Goal: Transaction & Acquisition: Purchase product/service

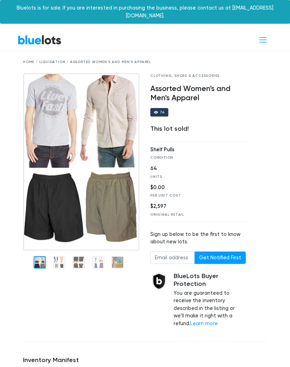
click at [44, 35] on link "BlueLots" at bounding box center [40, 40] width 44 height 10
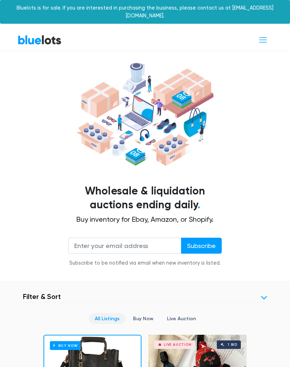
click at [264, 35] on span "Toggle navigation" at bounding box center [263, 40] width 10 height 10
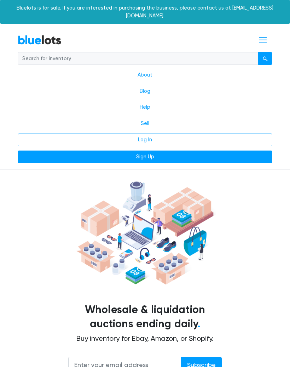
click at [163, 133] on link "Log In" at bounding box center [145, 139] width 255 height 13
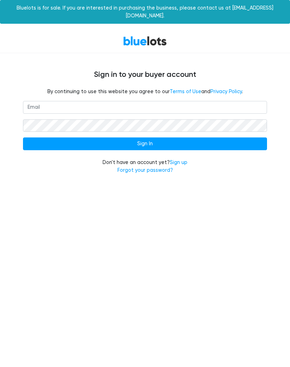
click at [78, 102] on input "email" at bounding box center [145, 107] width 244 height 13
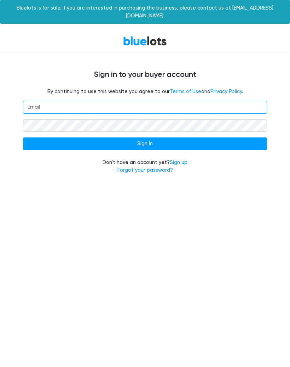
type input "[EMAIL_ADDRESS][DOMAIN_NAME]"
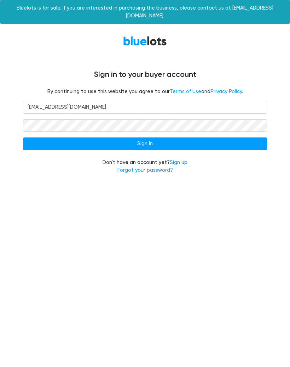
click at [212, 141] on input "Sign In" at bounding box center [145, 143] width 244 height 13
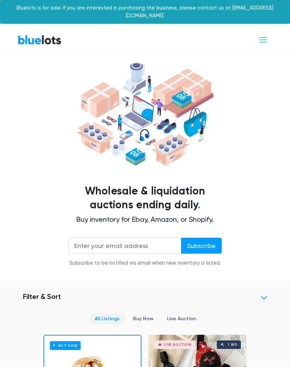
click at [263, 35] on span "Toggle navigation" at bounding box center [263, 40] width 10 height 10
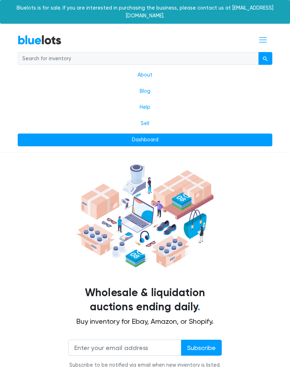
click at [223, 52] on input "search" at bounding box center [138, 58] width 241 height 13
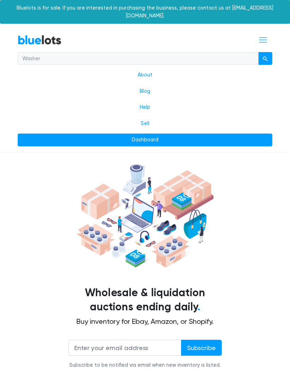
type input "Washer"
click at [266, 56] on div "submit" at bounding box center [265, 58] width 5 height 5
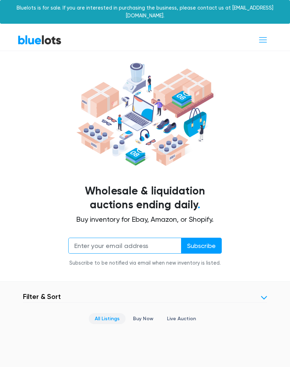
click at [141, 238] on input "email" at bounding box center [124, 246] width 113 height 16
type input "[EMAIL_ADDRESS][DOMAIN_NAME]"
click at [35, 35] on link "BlueLots" at bounding box center [40, 40] width 44 height 10
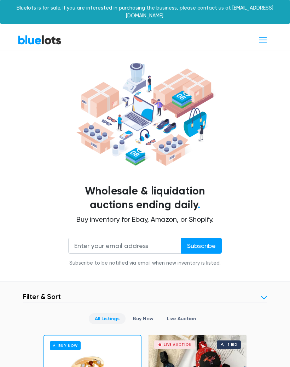
click at [264, 35] on span "Toggle navigation" at bounding box center [263, 40] width 10 height 10
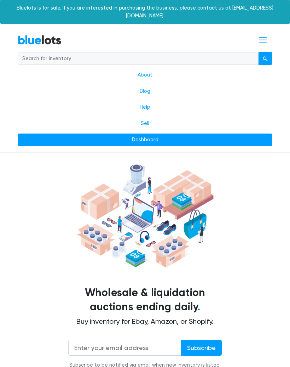
click at [225, 52] on input "search" at bounding box center [138, 58] width 241 height 13
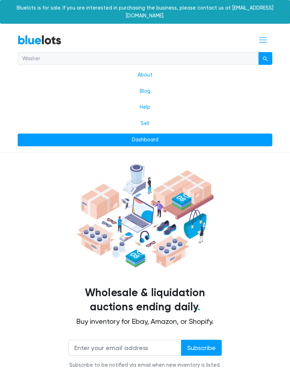
type input "Washer"
click at [266, 56] on div "submit" at bounding box center [265, 58] width 5 height 5
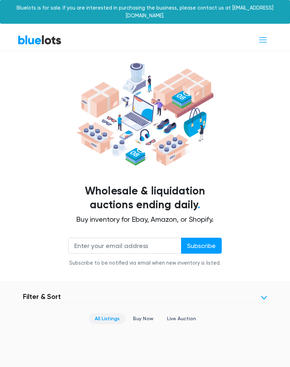
click at [41, 36] on link "BlueLots" at bounding box center [40, 40] width 44 height 10
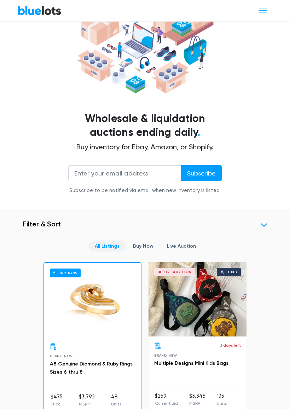
scroll to position [72, 0]
click at [266, 223] on link at bounding box center [264, 226] width 6 height 6
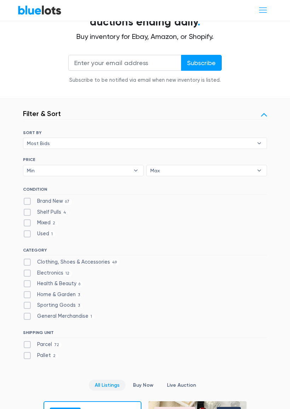
scroll to position [183, 0]
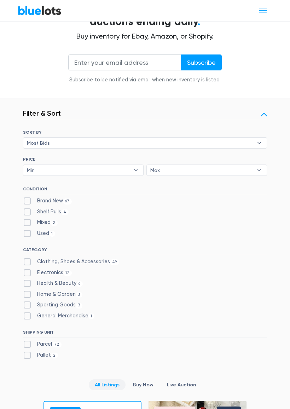
click at [64, 291] on label "Home & Garden 3" at bounding box center [52, 295] width 59 height 8
click at [28, 291] on Garden"] "Home & Garden 3" at bounding box center [25, 293] width 5 height 5
checkbox Garden"] "true"
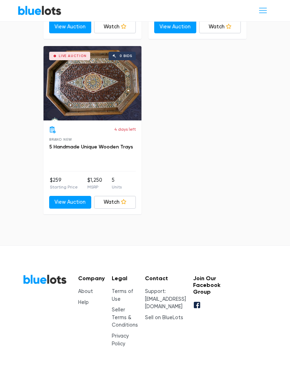
scroll to position [817, 0]
